Goal: Communication & Community: Answer question/provide support

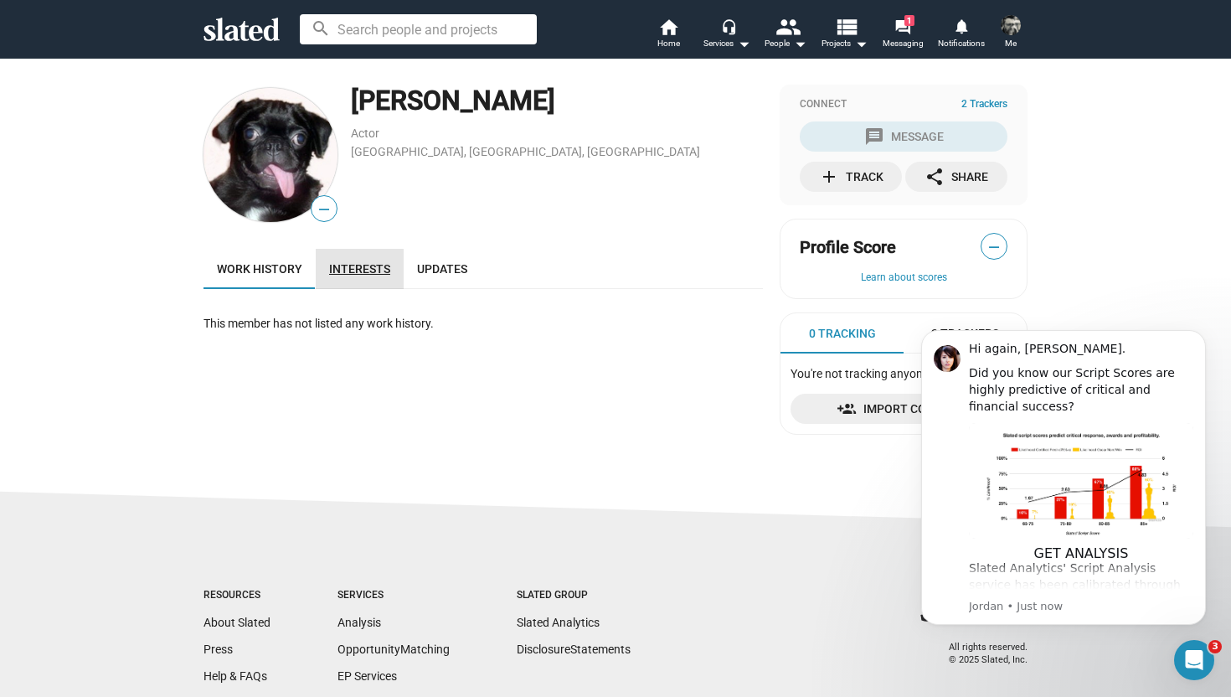
click at [382, 270] on span "Interests" at bounding box center [359, 268] width 61 height 13
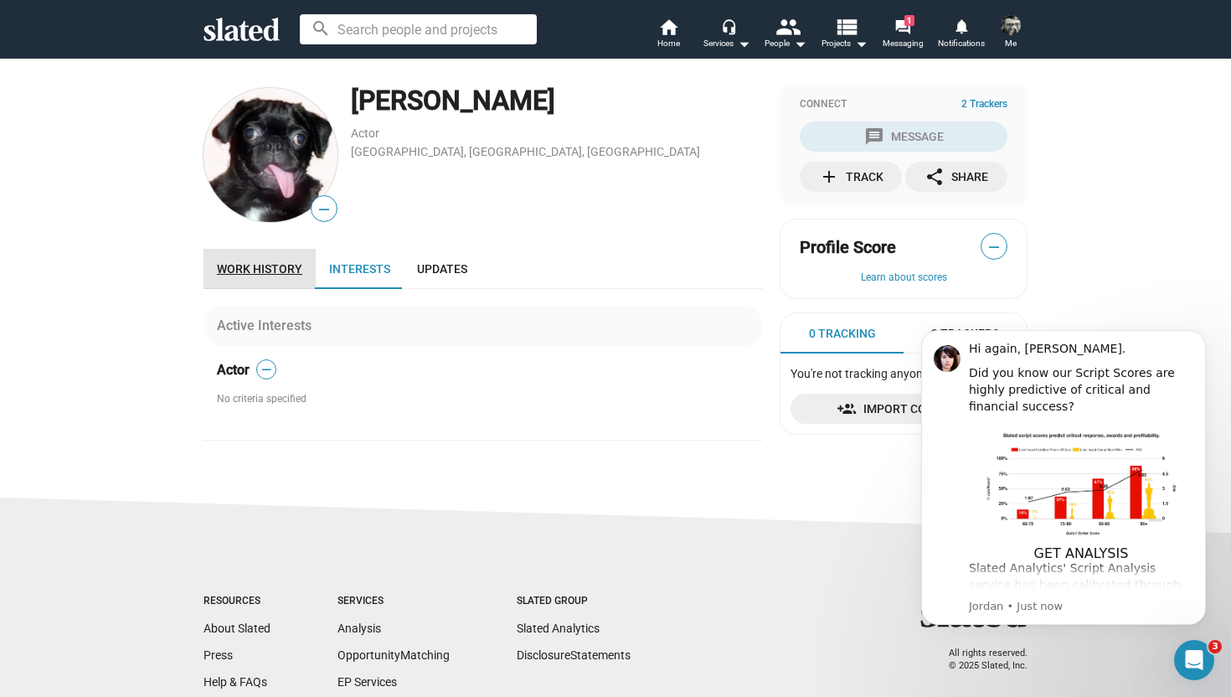
click at [289, 267] on span "Work history" at bounding box center [259, 268] width 85 height 13
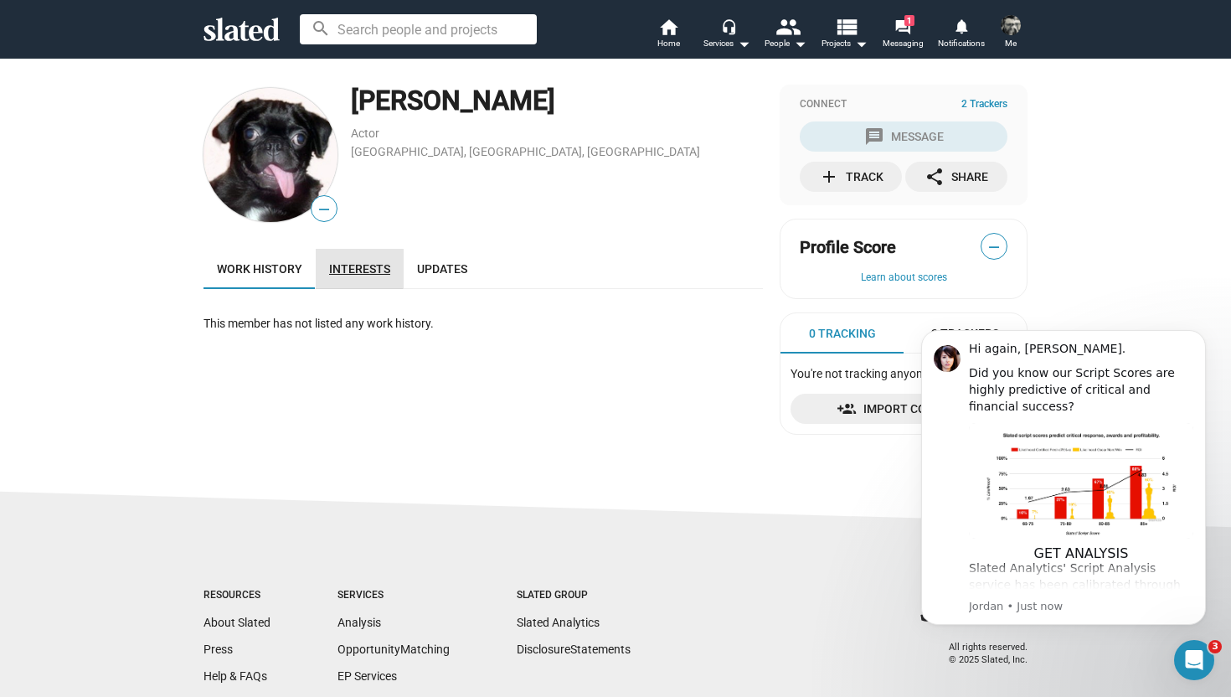
click at [351, 266] on span "Interests" at bounding box center [359, 268] width 61 height 13
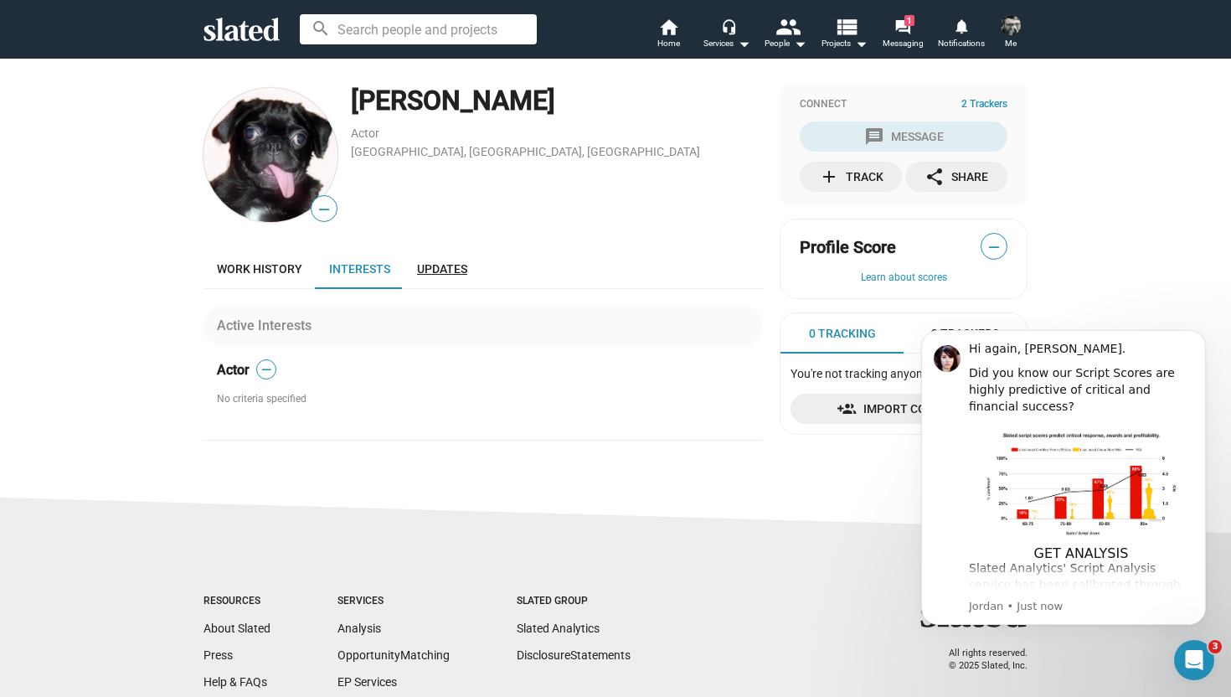
click at [441, 268] on span "Updates" at bounding box center [442, 268] width 50 height 13
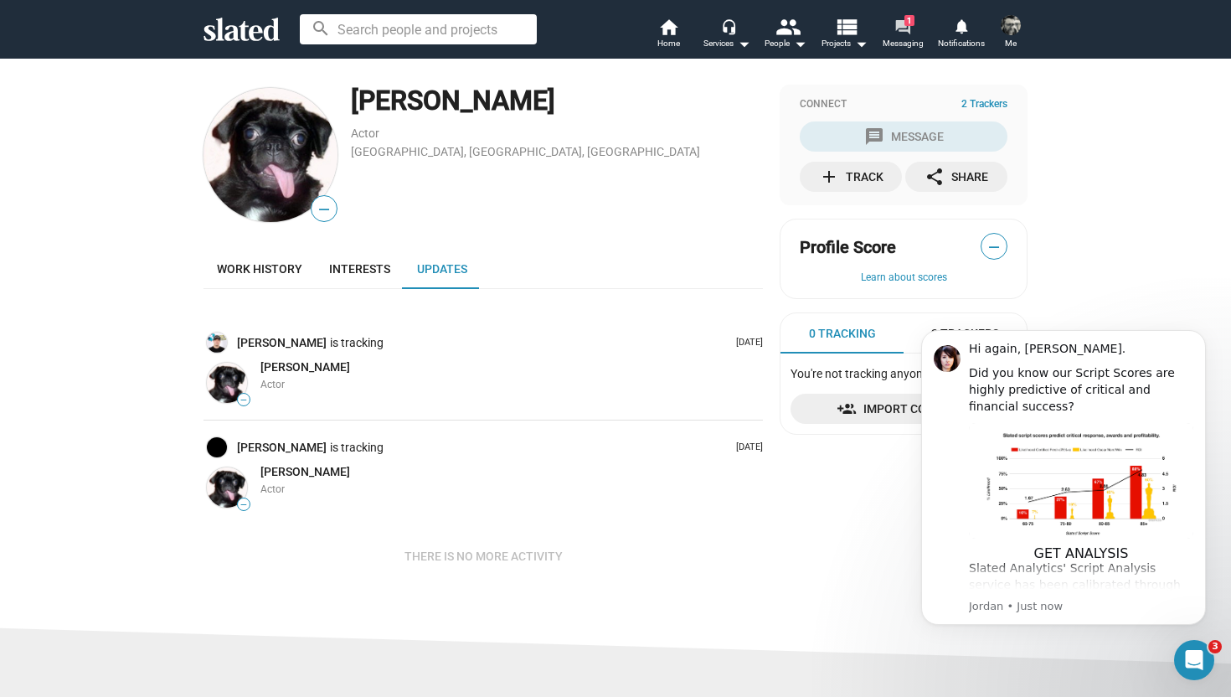
click at [901, 24] on mat-icon "forum" at bounding box center [902, 26] width 16 height 16
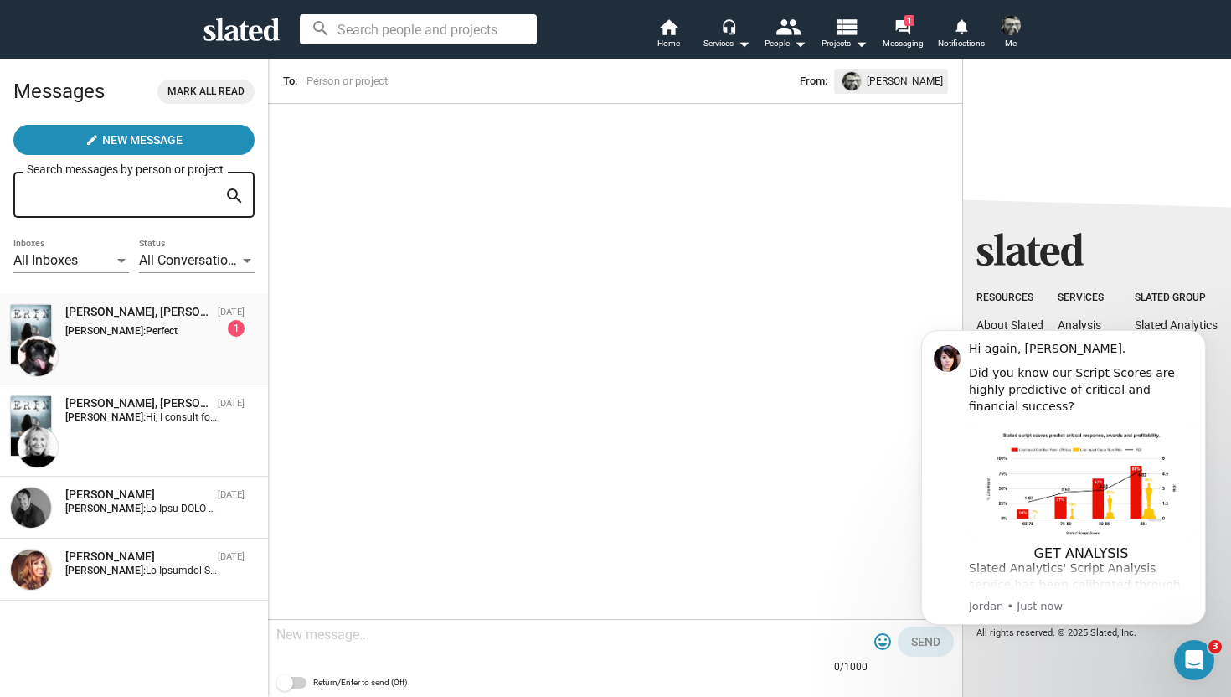
click at [128, 337] on div "[PERSON_NAME]: Perfect" at bounding box center [141, 331] width 152 height 12
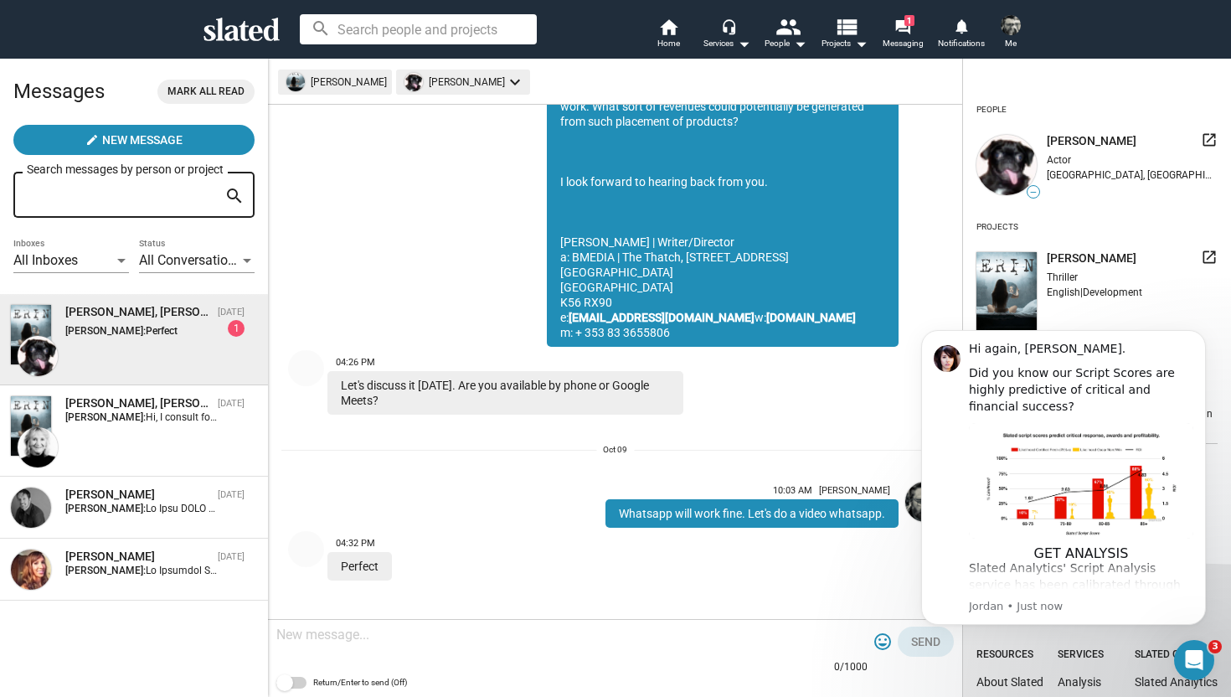
scroll to position [835, 0]
